Goal: Find specific page/section: Find specific page/section

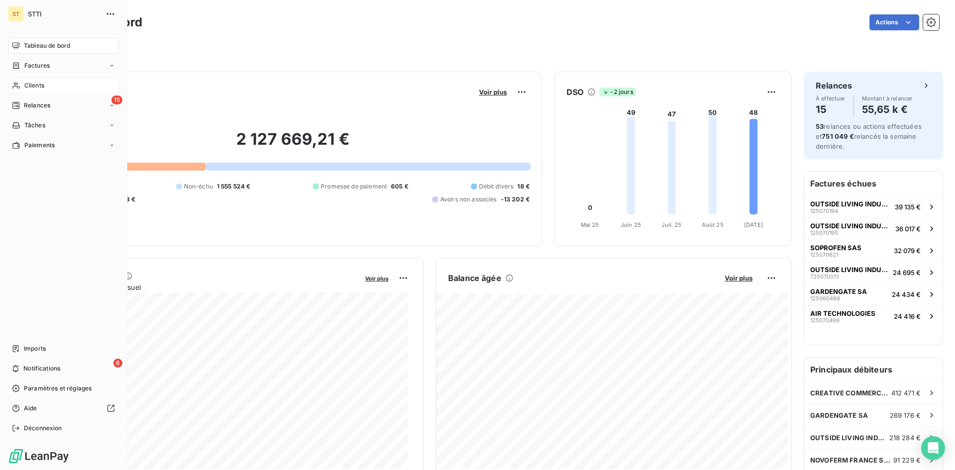
click at [28, 86] on span "Clients" at bounding box center [34, 85] width 20 height 9
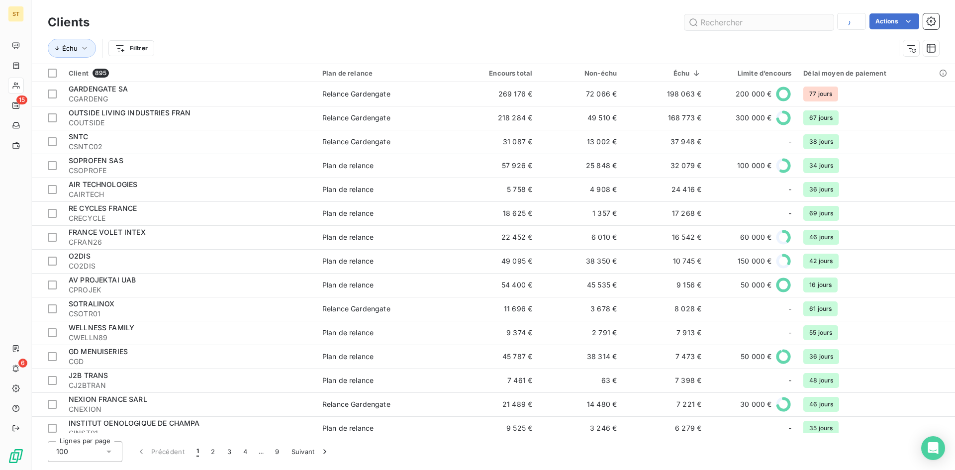
click at [709, 27] on input "text" at bounding box center [758, 22] width 149 height 16
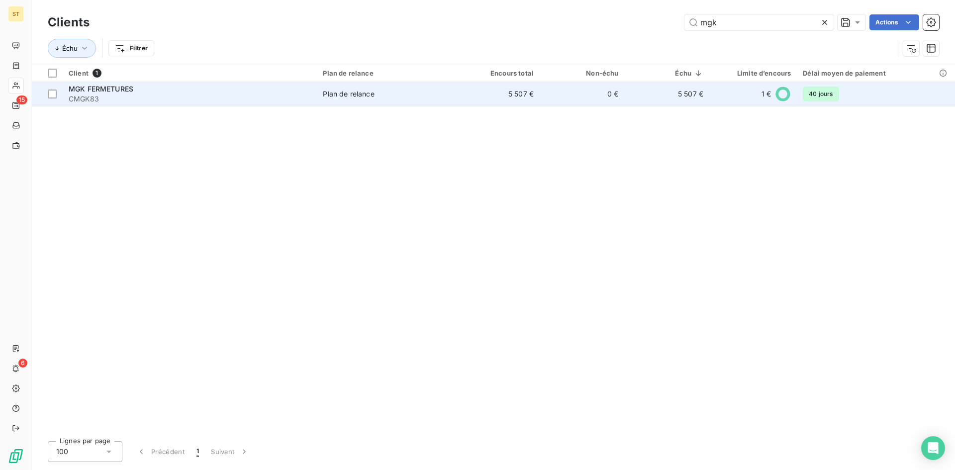
type input "mgk"
click at [114, 100] on span "CMGK83" at bounding box center [190, 99] width 242 height 10
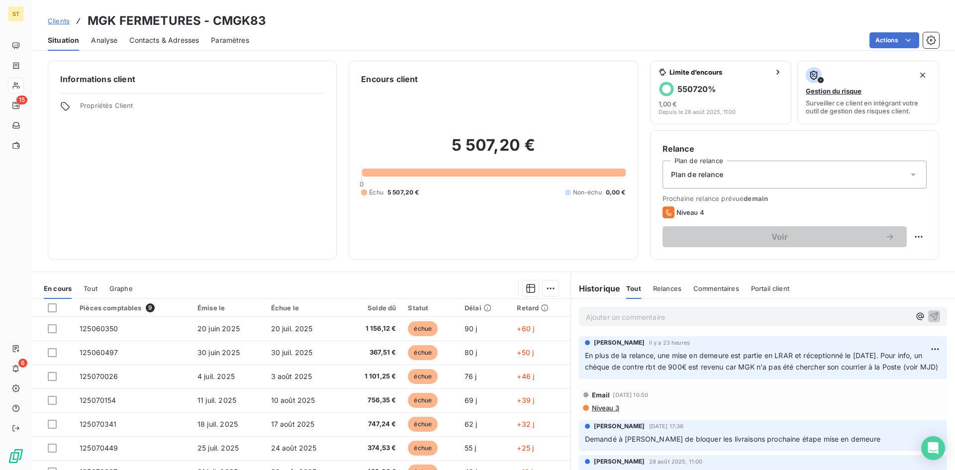
click at [63, 21] on span "Clients" at bounding box center [59, 21] width 22 height 8
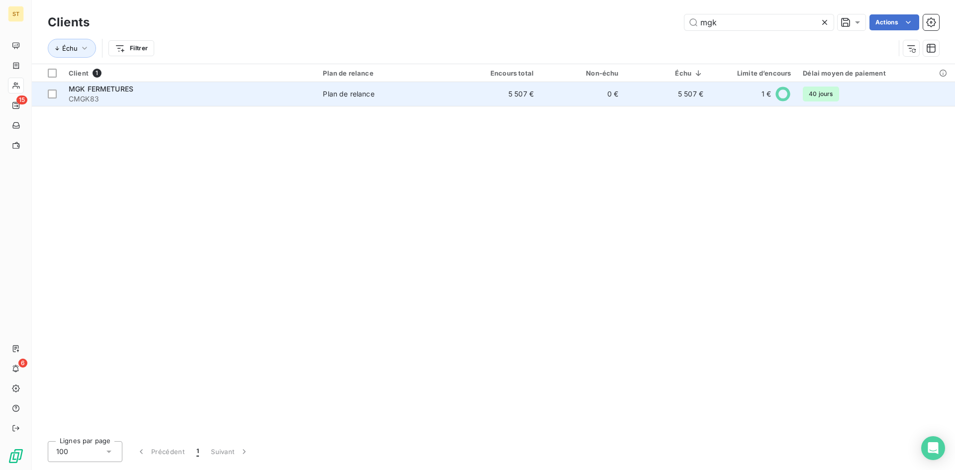
click at [70, 96] on span "CMGK83" at bounding box center [190, 99] width 242 height 10
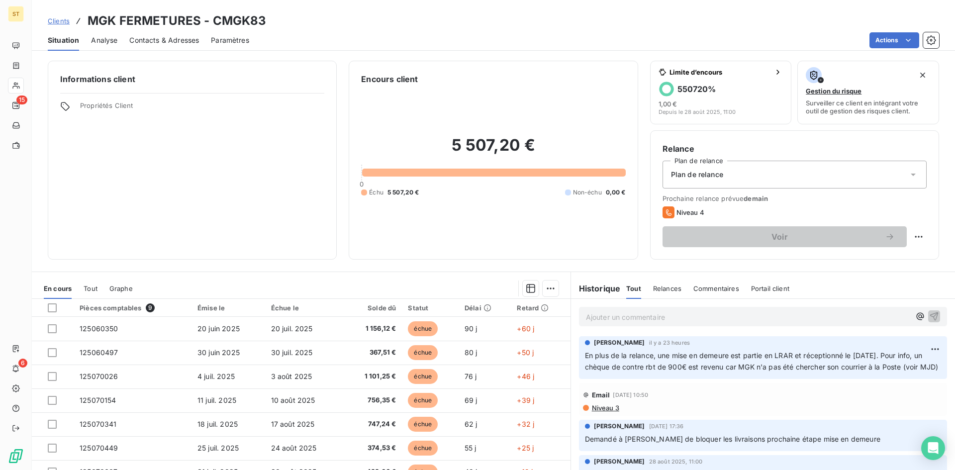
click at [146, 40] on span "Contacts & Adresses" at bounding box center [164, 40] width 70 height 10
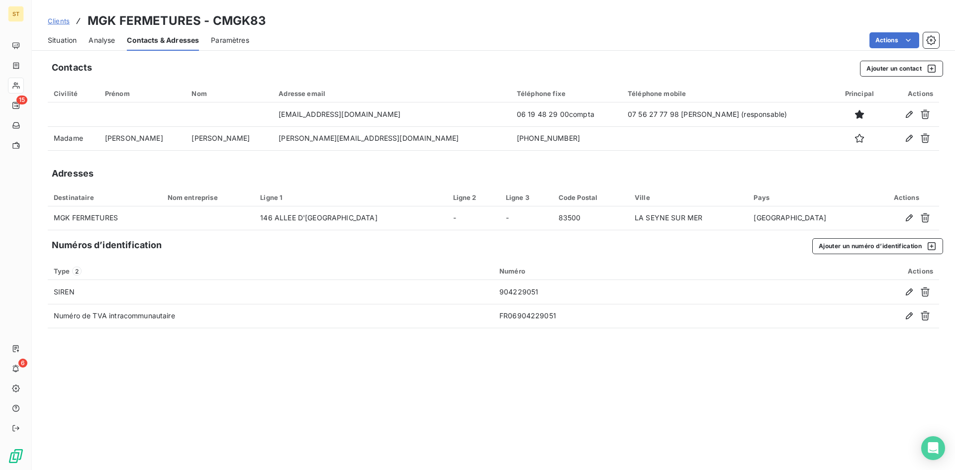
click at [58, 25] on link "Clients" at bounding box center [59, 21] width 22 height 10
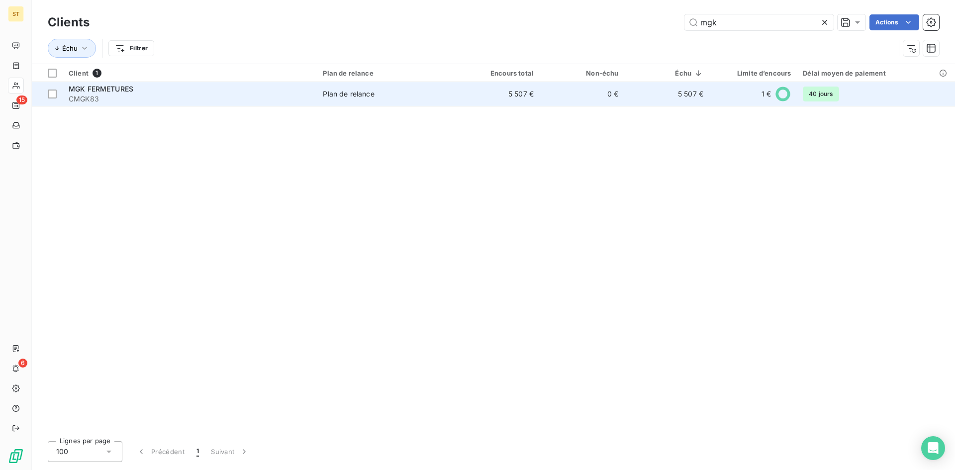
click at [99, 100] on span "CMGK83" at bounding box center [190, 99] width 242 height 10
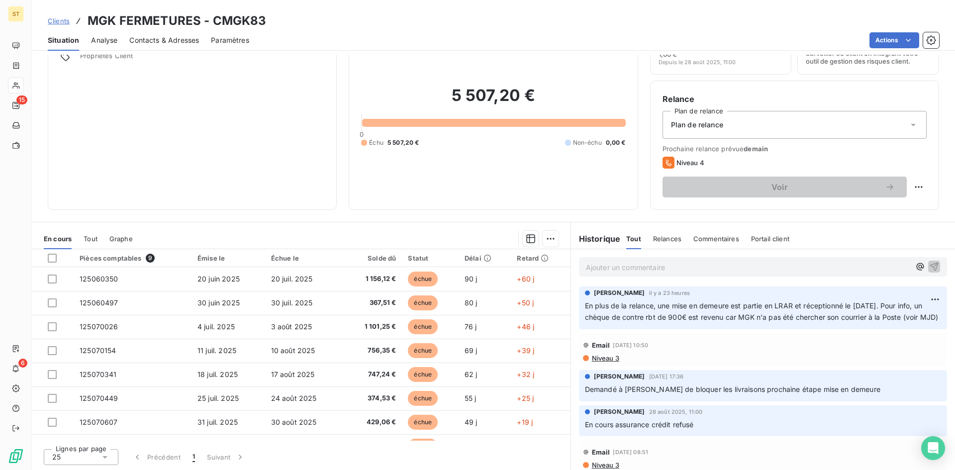
scroll to position [50, 0]
